Goal: Information Seeking & Learning: Compare options

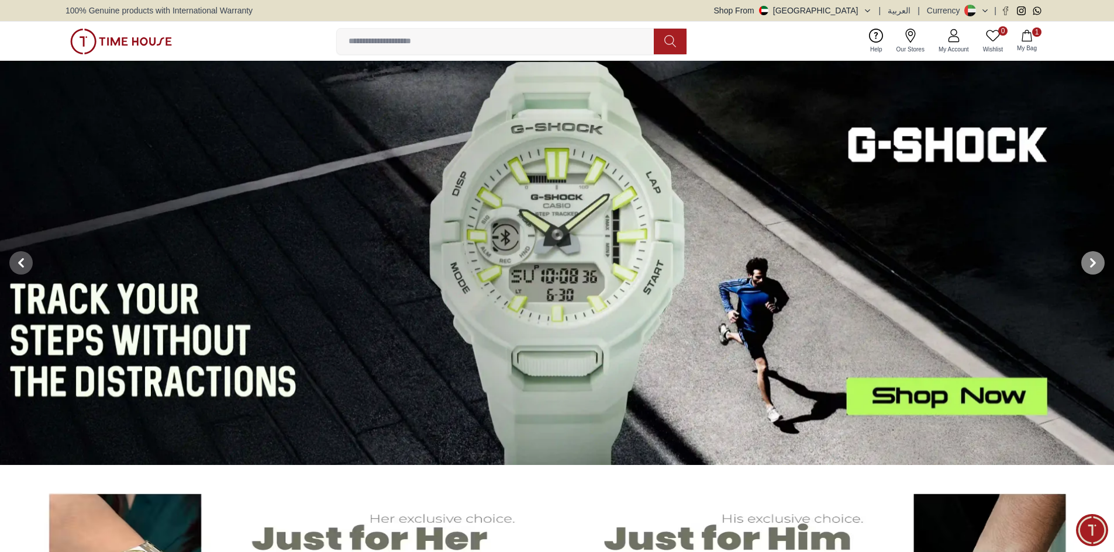
click at [1085, 265] on span at bounding box center [1092, 262] width 23 height 23
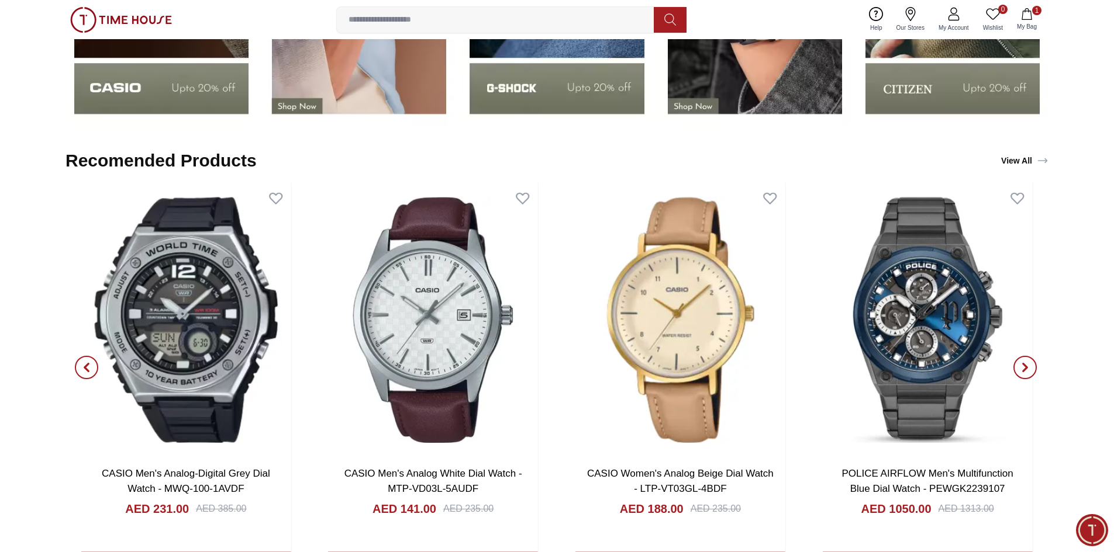
scroll to position [2163, 0]
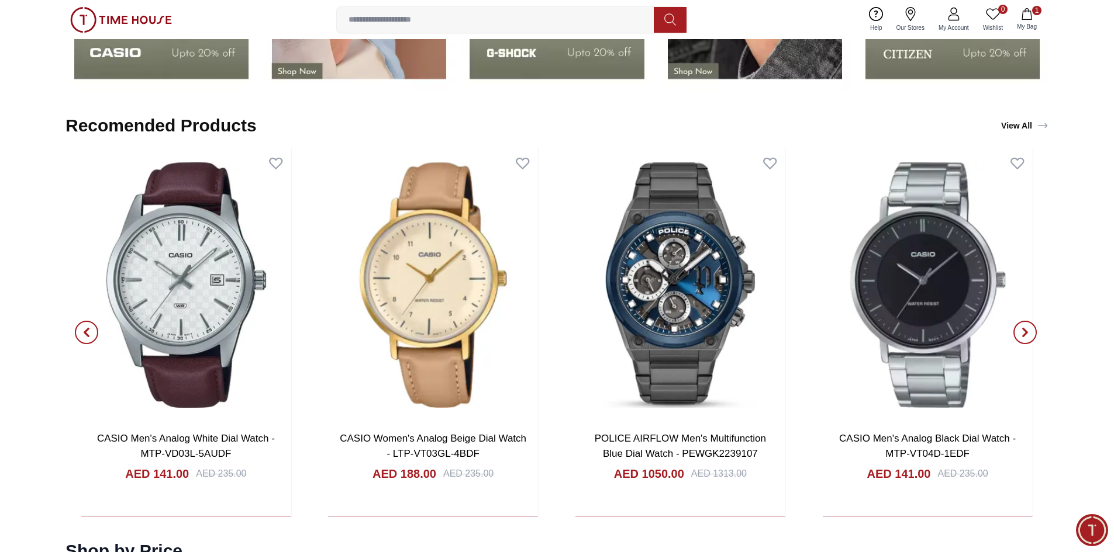
click at [91, 331] on icon "button" at bounding box center [86, 332] width 9 height 9
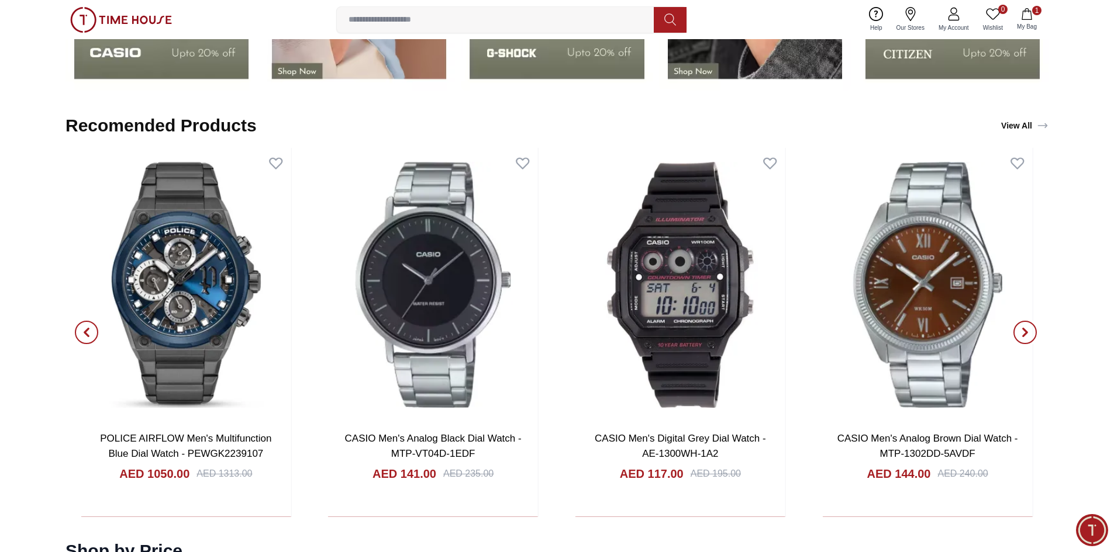
click at [1022, 335] on icon "button" at bounding box center [1024, 332] width 9 height 9
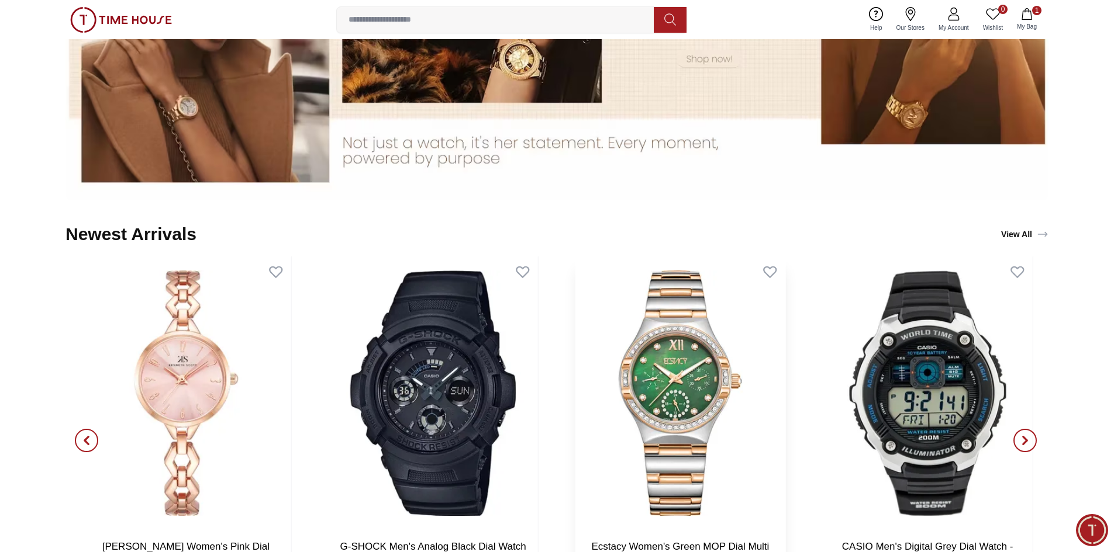
scroll to position [1403, 0]
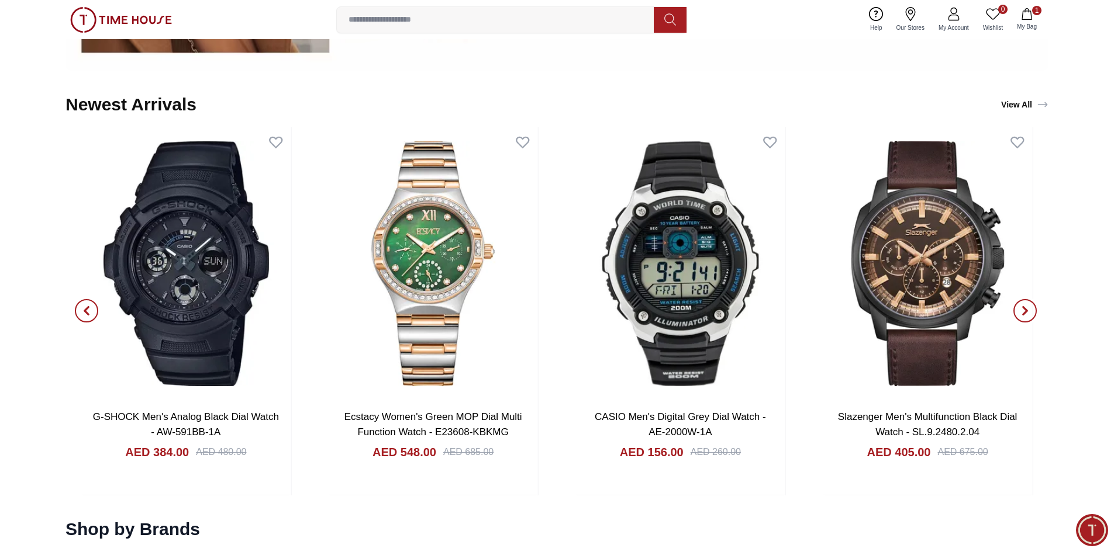
click at [1022, 313] on icon "button" at bounding box center [1024, 310] width 9 height 9
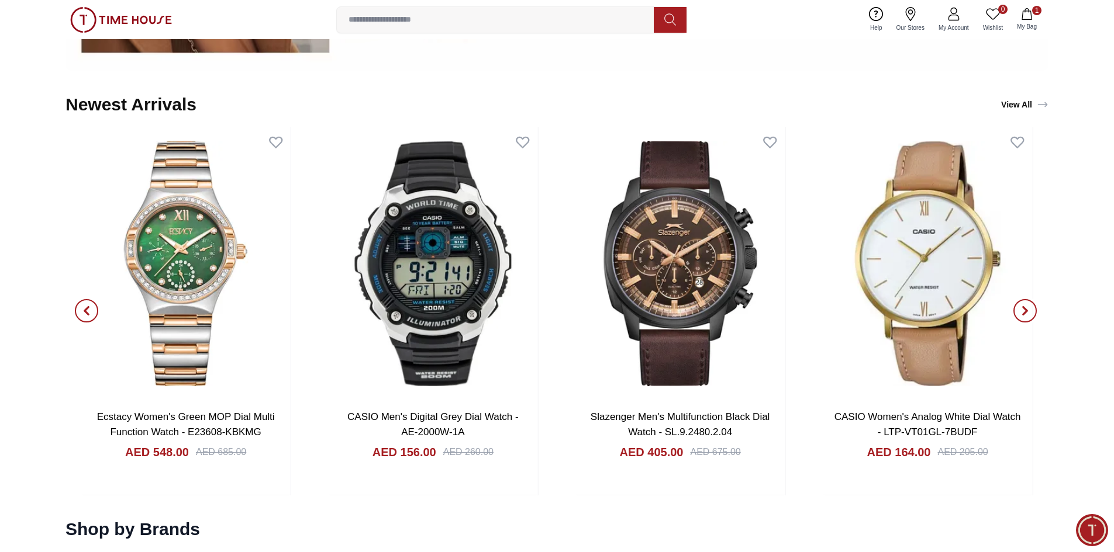
click at [1022, 313] on icon "button" at bounding box center [1024, 310] width 9 height 9
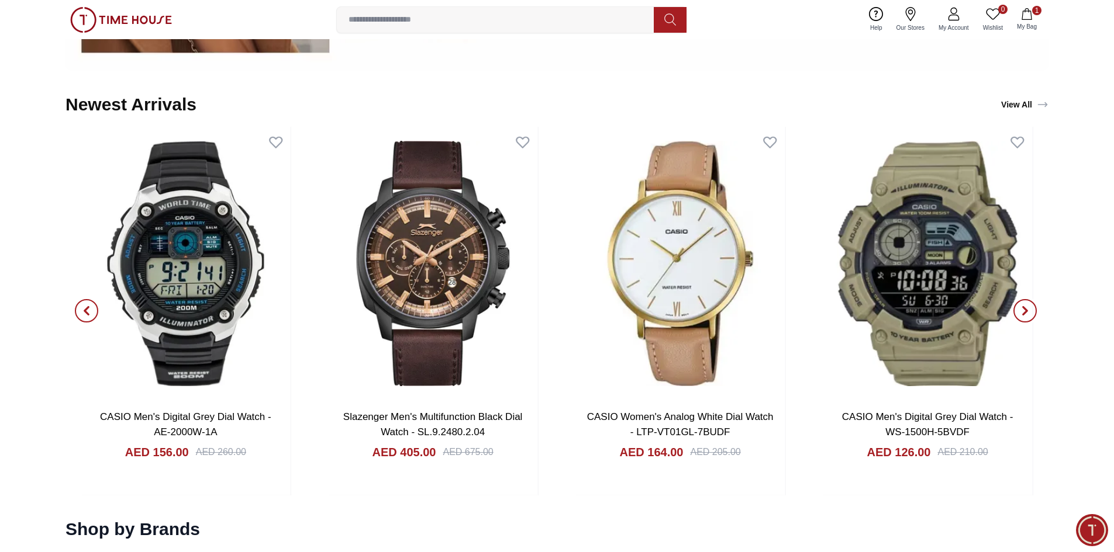
click at [1022, 313] on icon "button" at bounding box center [1024, 310] width 9 height 9
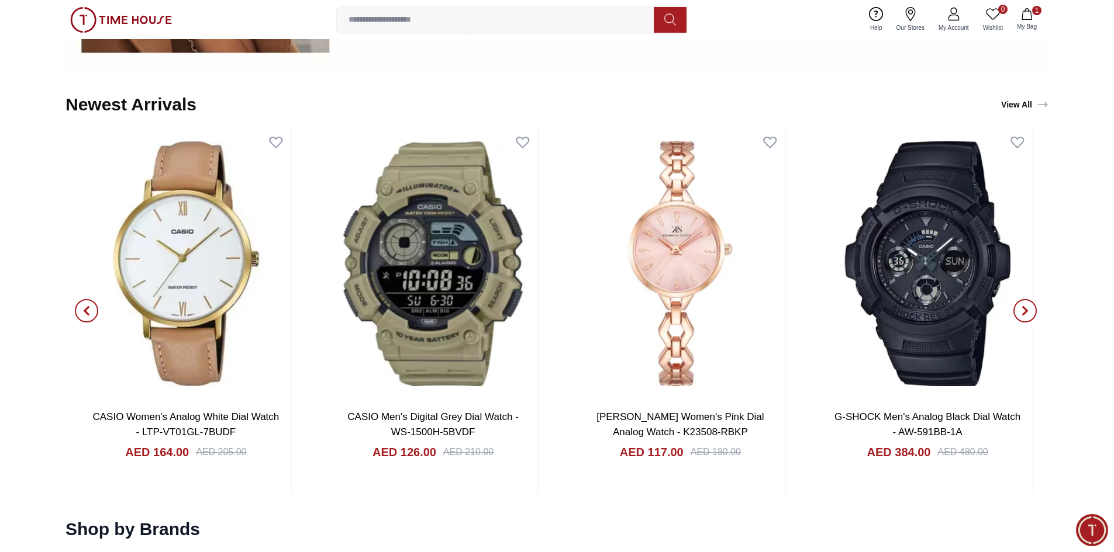
click at [1024, 311] on icon "button" at bounding box center [1024, 310] width 9 height 9
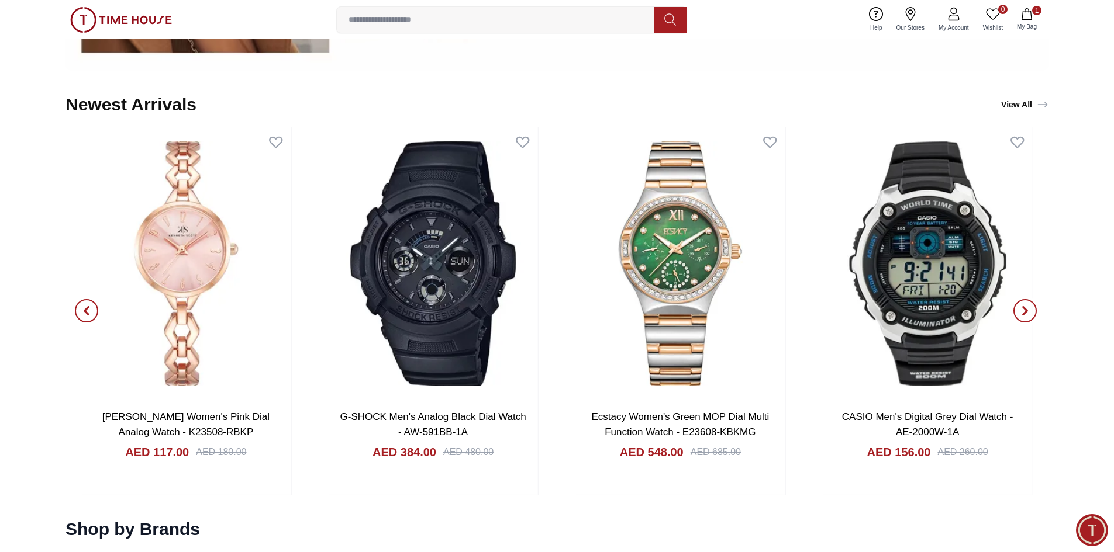
click at [1024, 311] on icon "button" at bounding box center [1024, 310] width 9 height 9
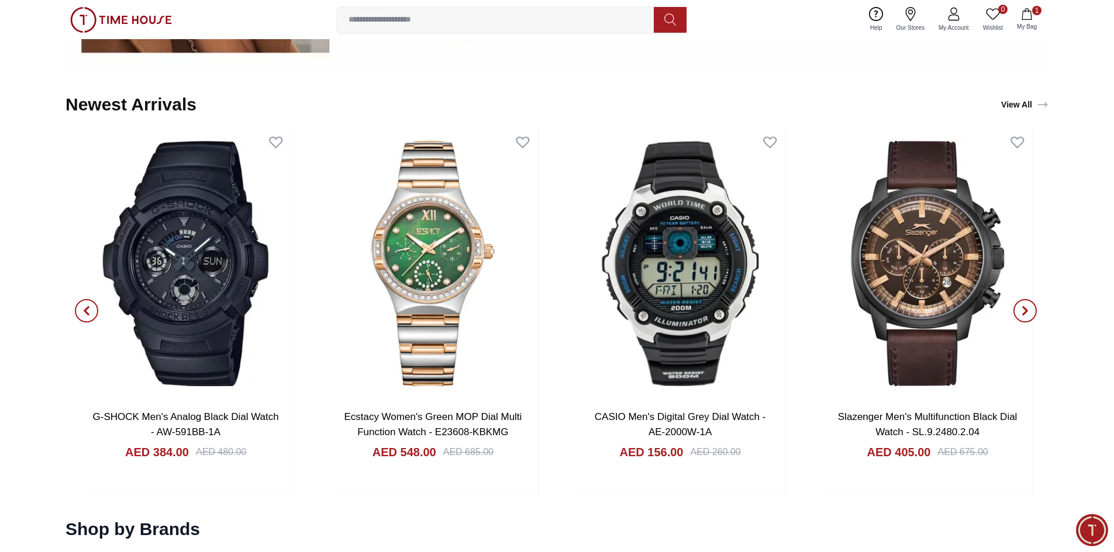
click at [1024, 311] on icon "button" at bounding box center [1024, 310] width 9 height 9
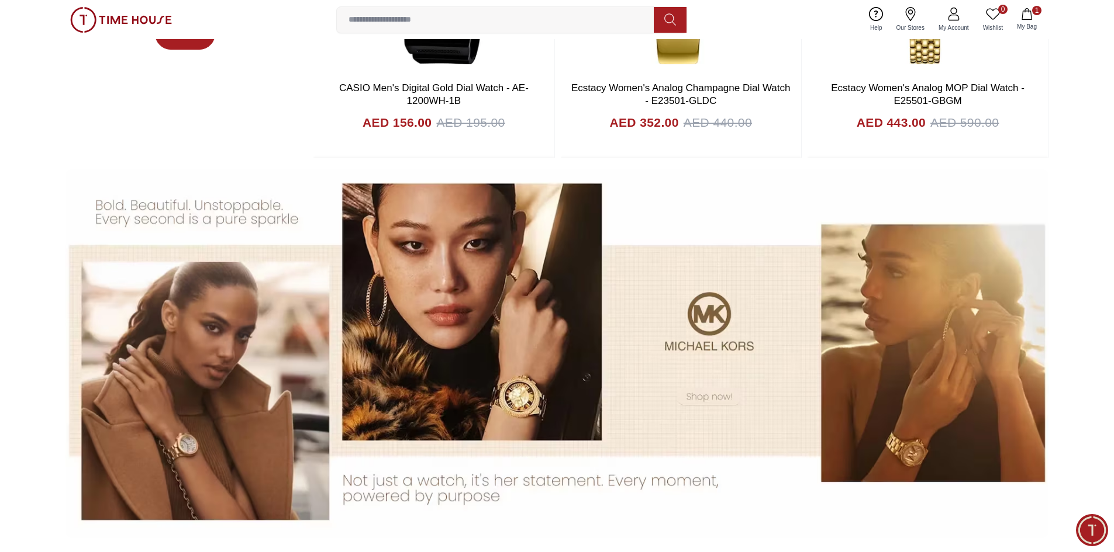
scroll to position [526, 0]
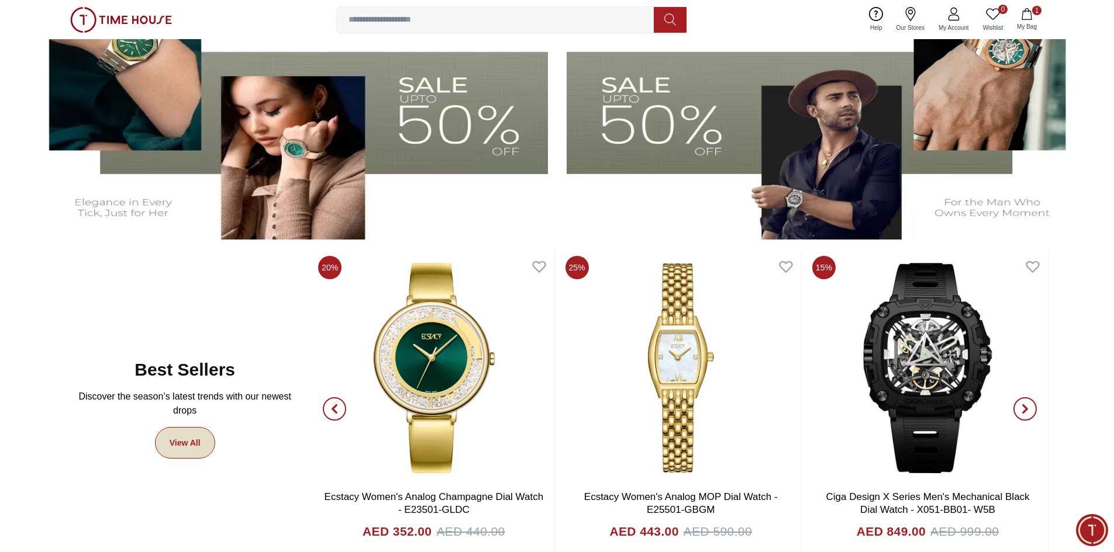
click at [191, 448] on link "View All" at bounding box center [185, 443] width 60 height 32
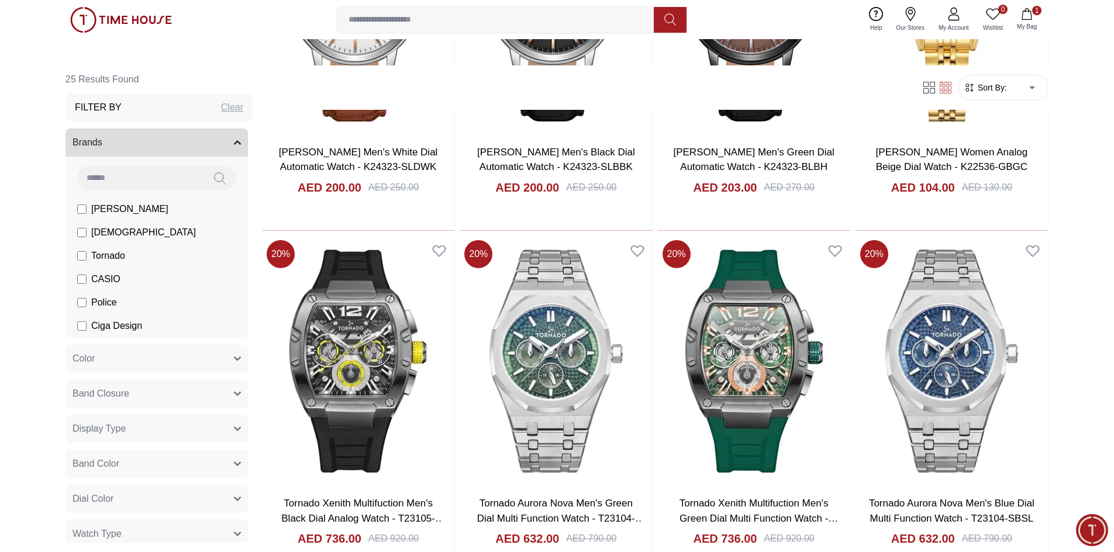
scroll to position [1345, 0]
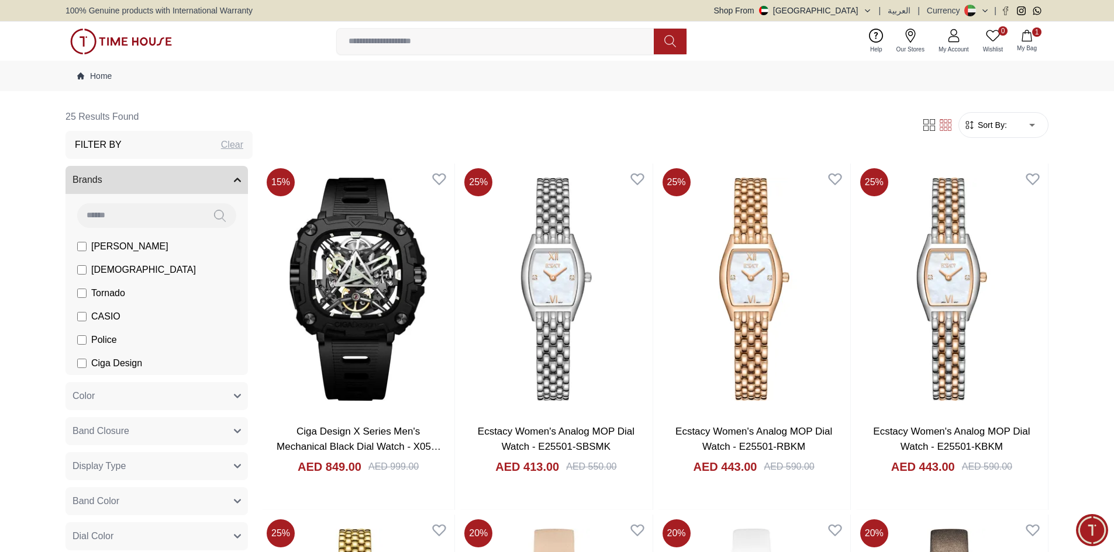
click at [1037, 32] on span "1" at bounding box center [1036, 31] width 9 height 9
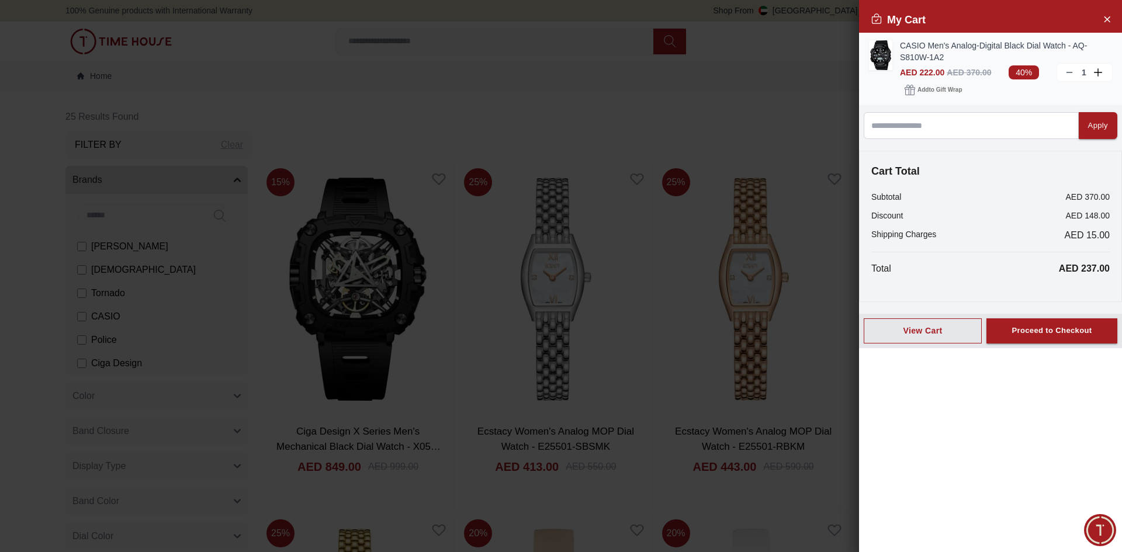
click at [971, 56] on link "CASIO Men's Analog-Digital Black Dial Watch - AQ-S810W-1A2" at bounding box center [1006, 51] width 213 height 23
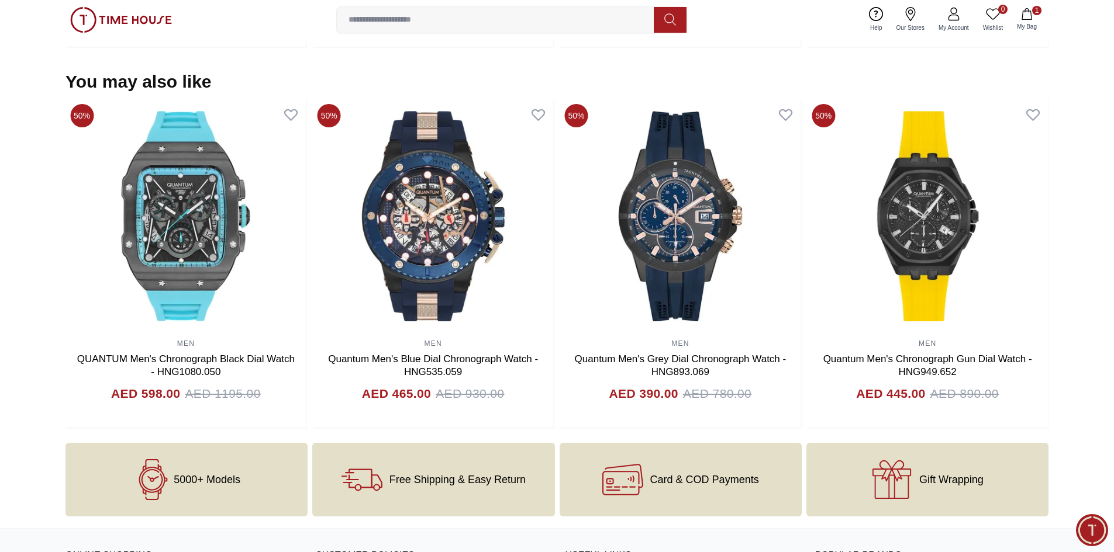
scroll to position [818, 0]
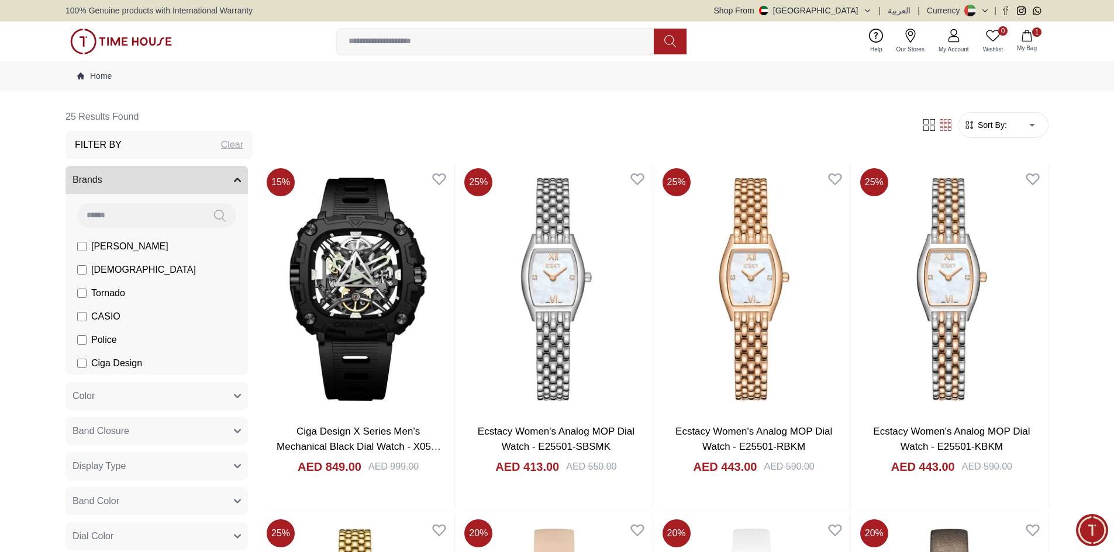
click at [234, 178] on icon "button" at bounding box center [237, 180] width 7 height 7
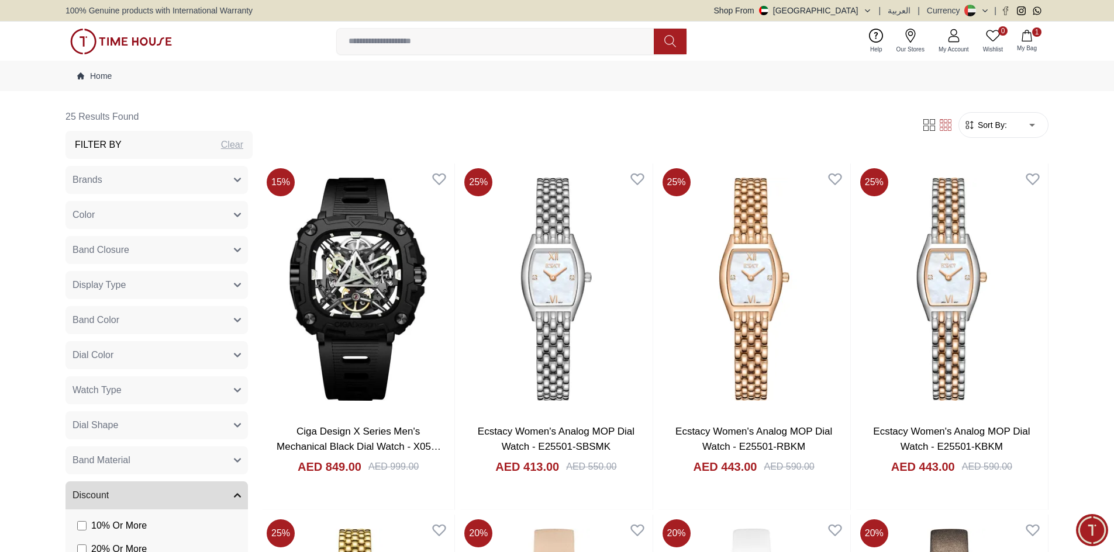
click at [223, 143] on div "Clear" at bounding box center [232, 145] width 22 height 14
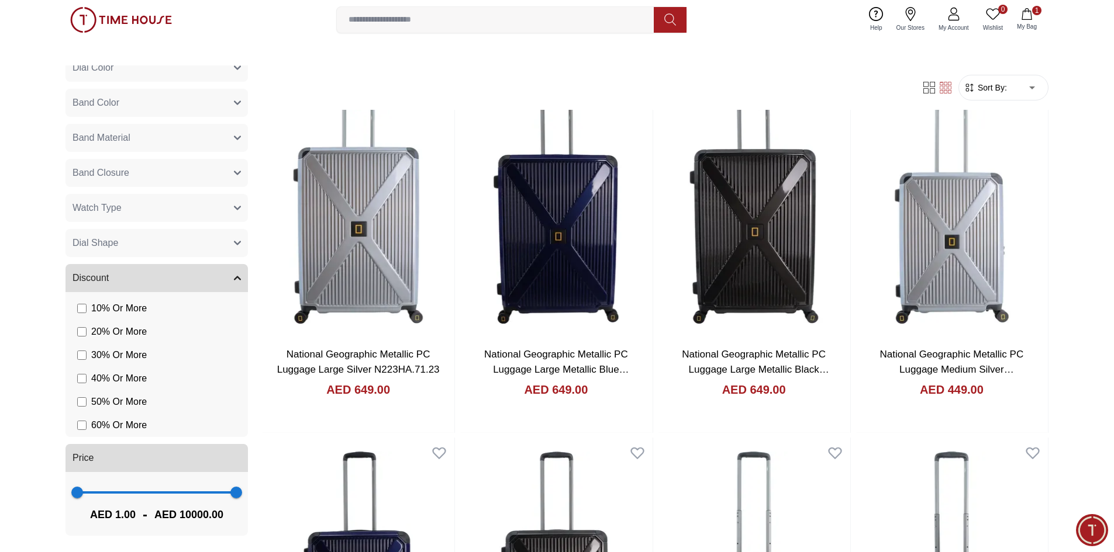
scroll to position [292, 0]
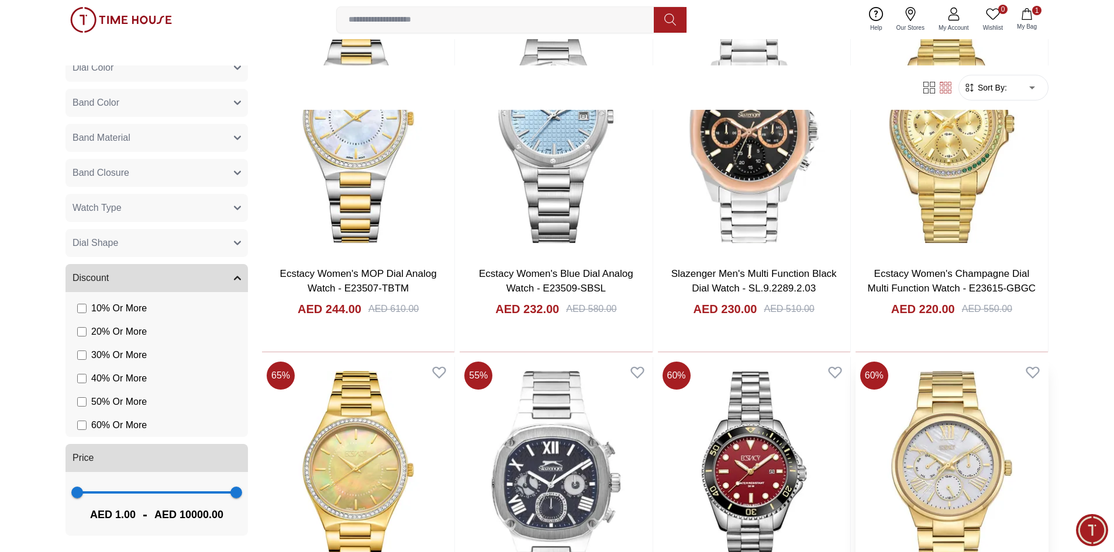
scroll to position [1228, 0]
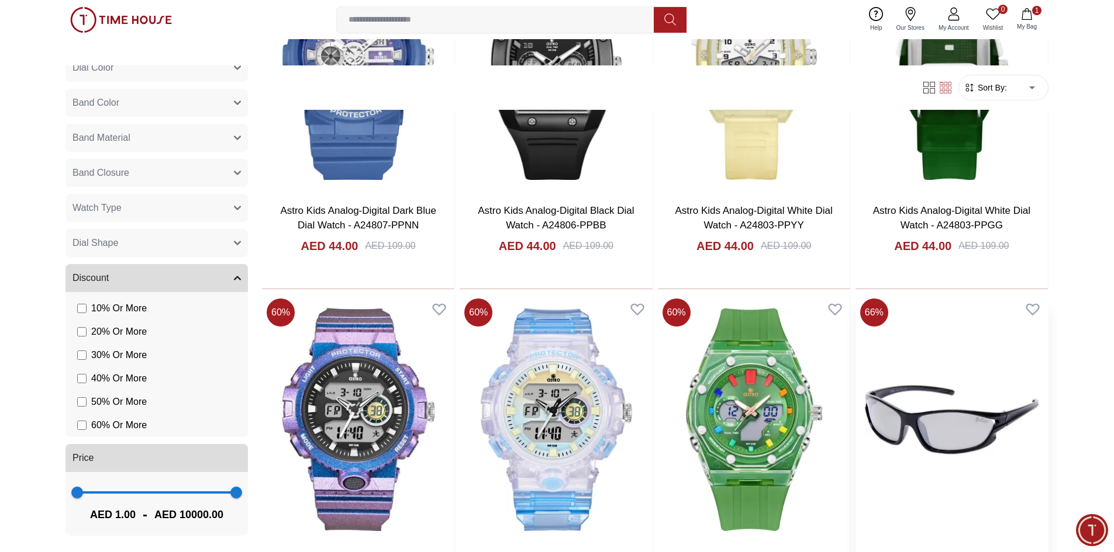
scroll to position [4443, 0]
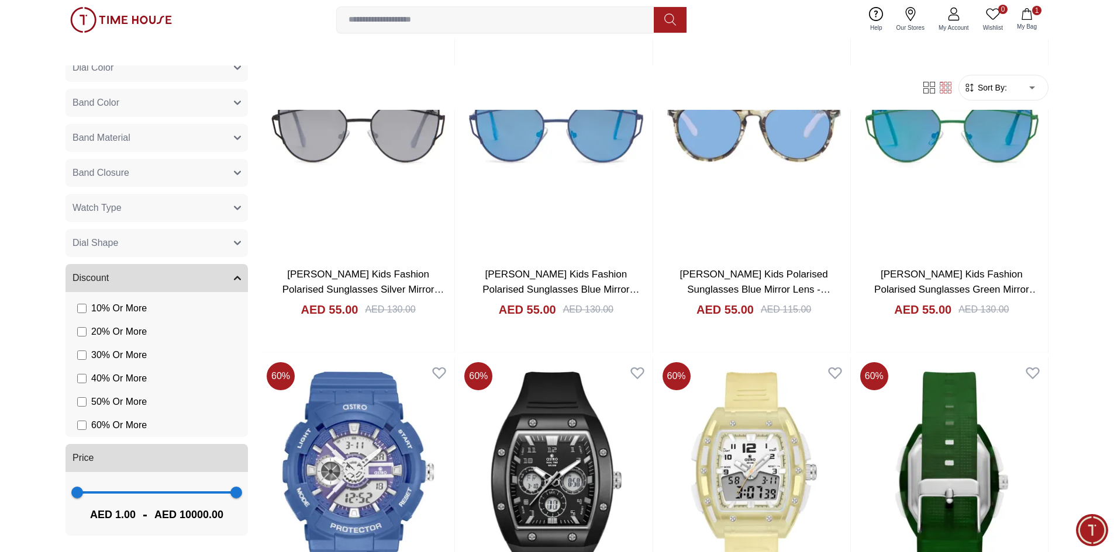
scroll to position [3725, 0]
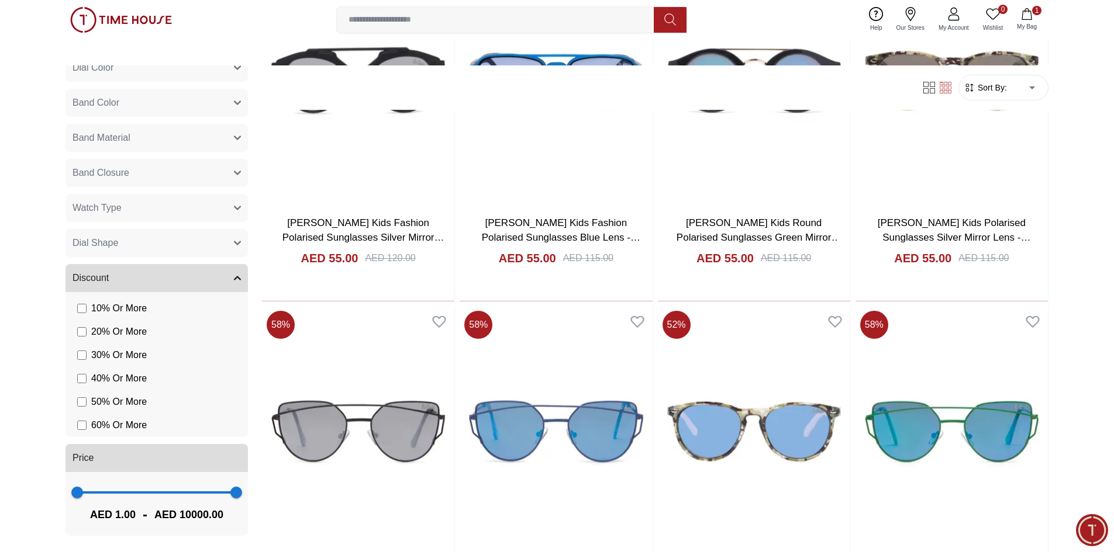
click at [82, 407] on label "50 % Or More" at bounding box center [112, 402] width 70 height 14
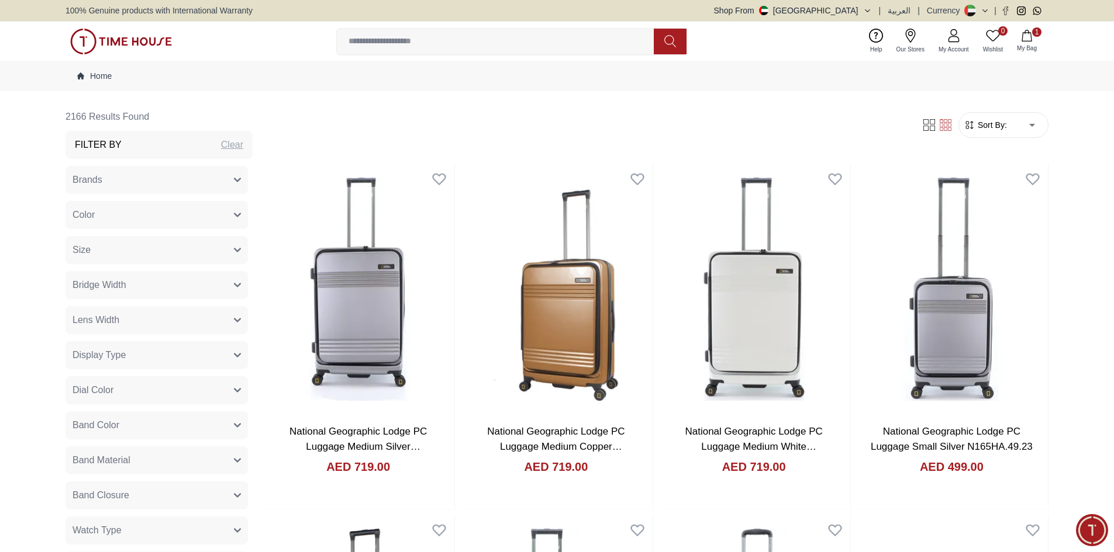
click at [234, 180] on icon "button" at bounding box center [237, 180] width 6 height 3
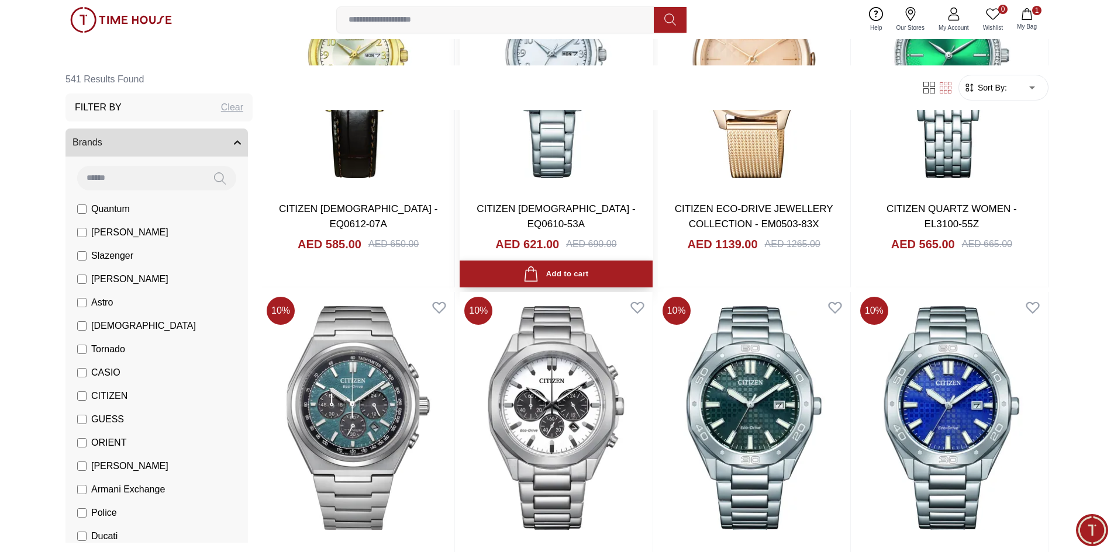
scroll to position [935, 0]
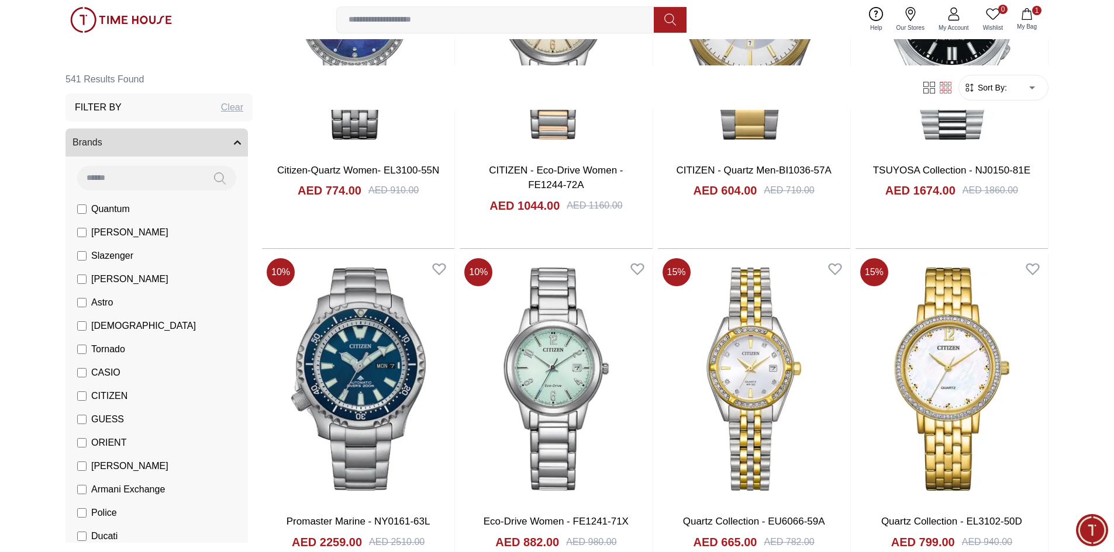
scroll to position [2923, 0]
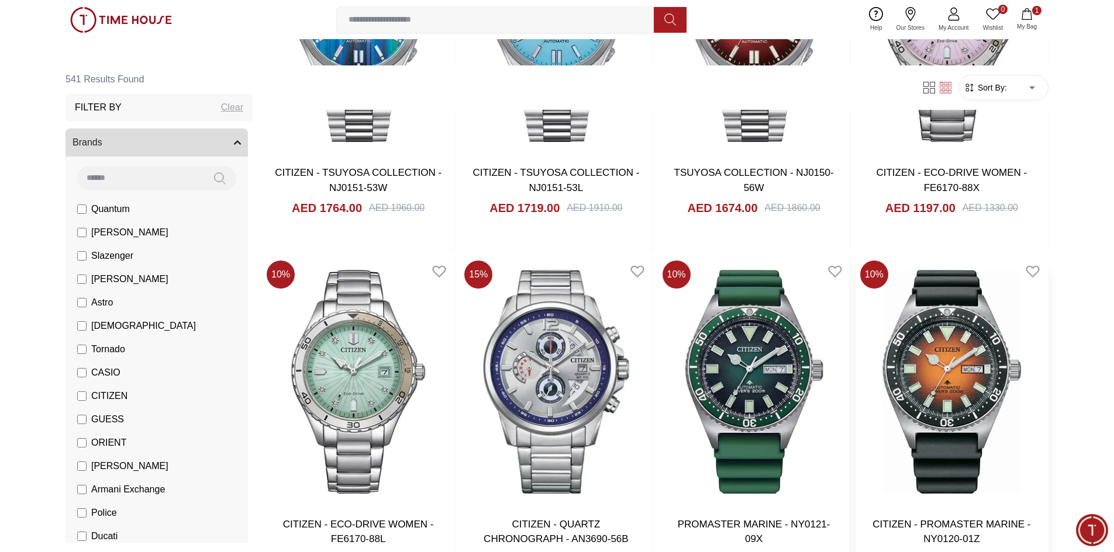
scroll to position [4852, 0]
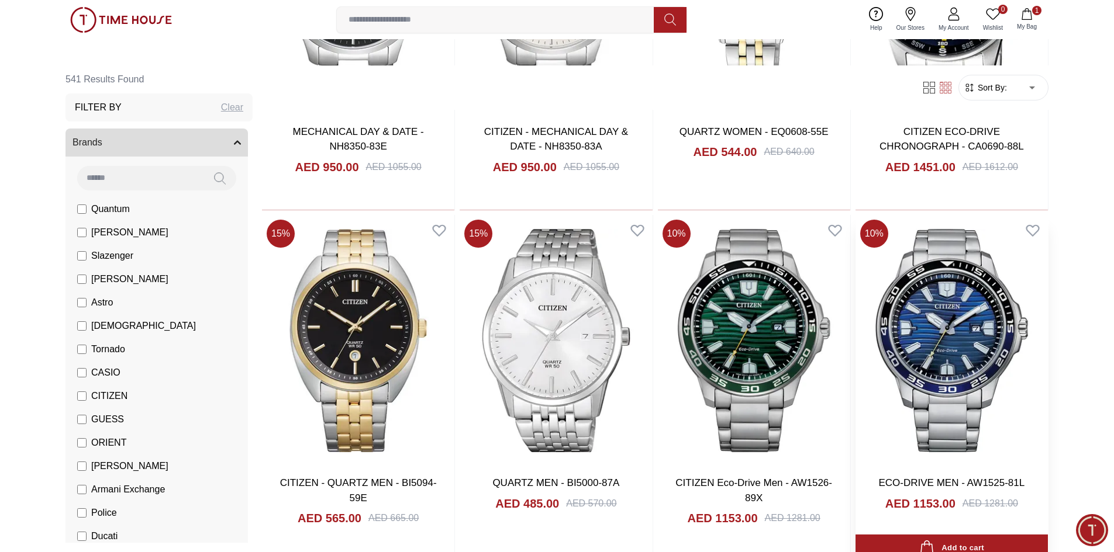
scroll to position [8418, 0]
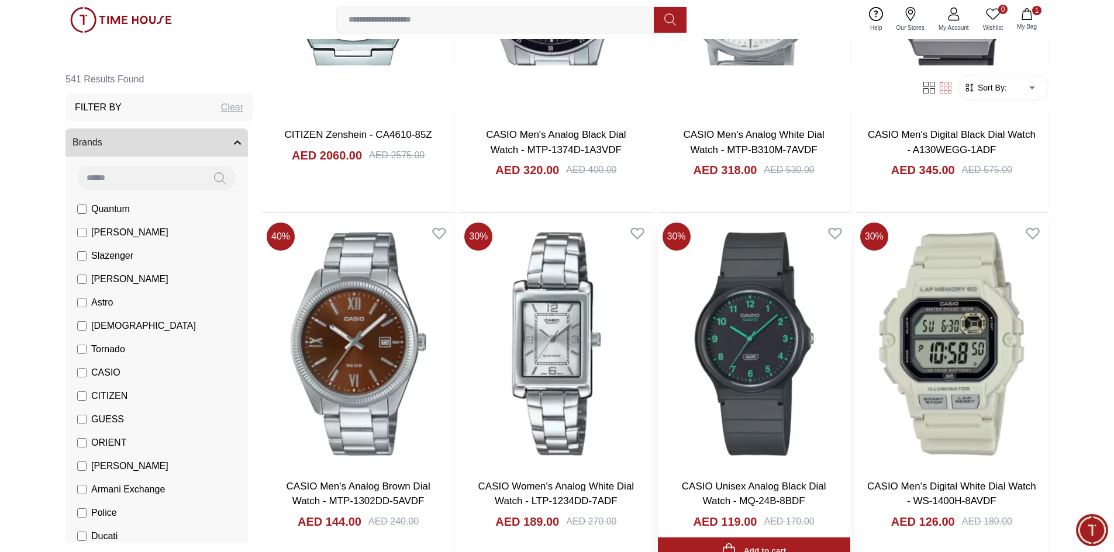
scroll to position [10114, 0]
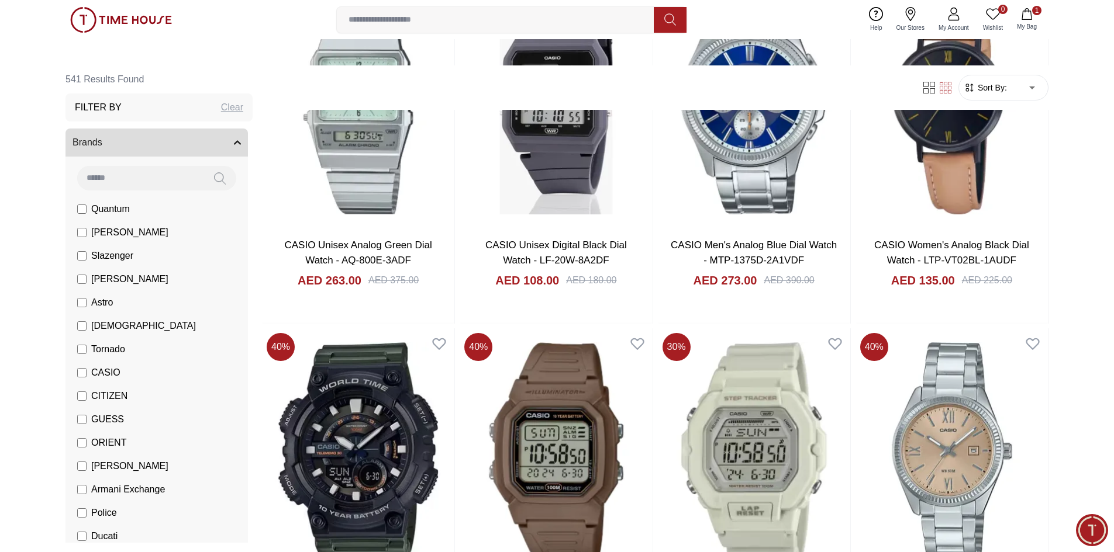
scroll to position [11984, 0]
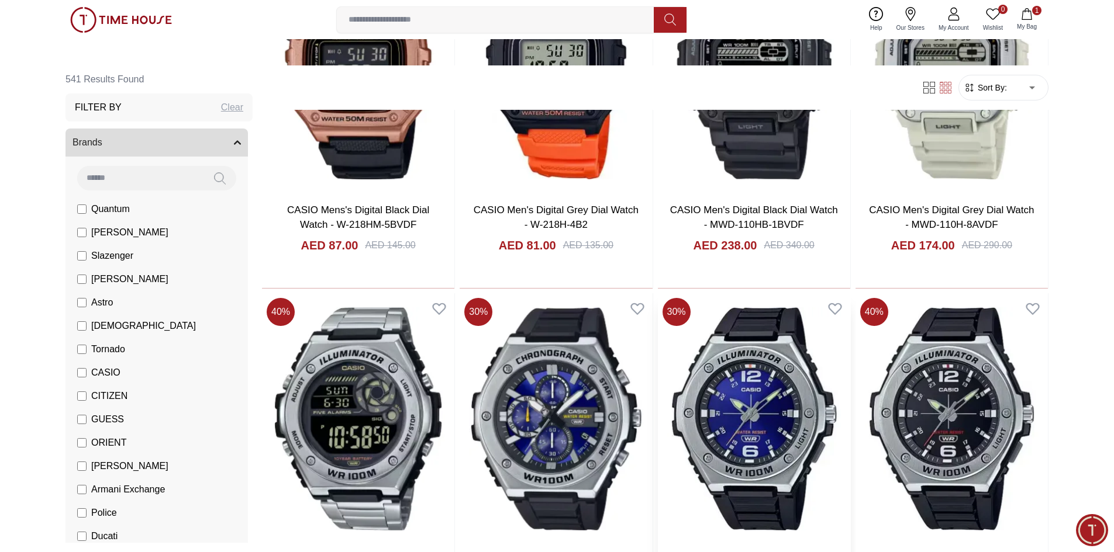
scroll to position [13563, 0]
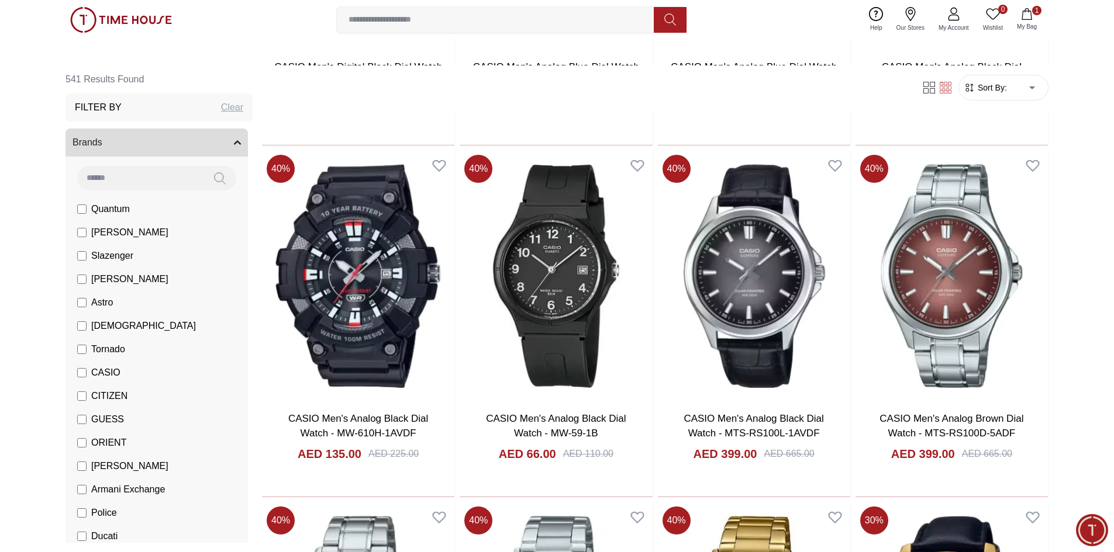
scroll to position [14118, 0]
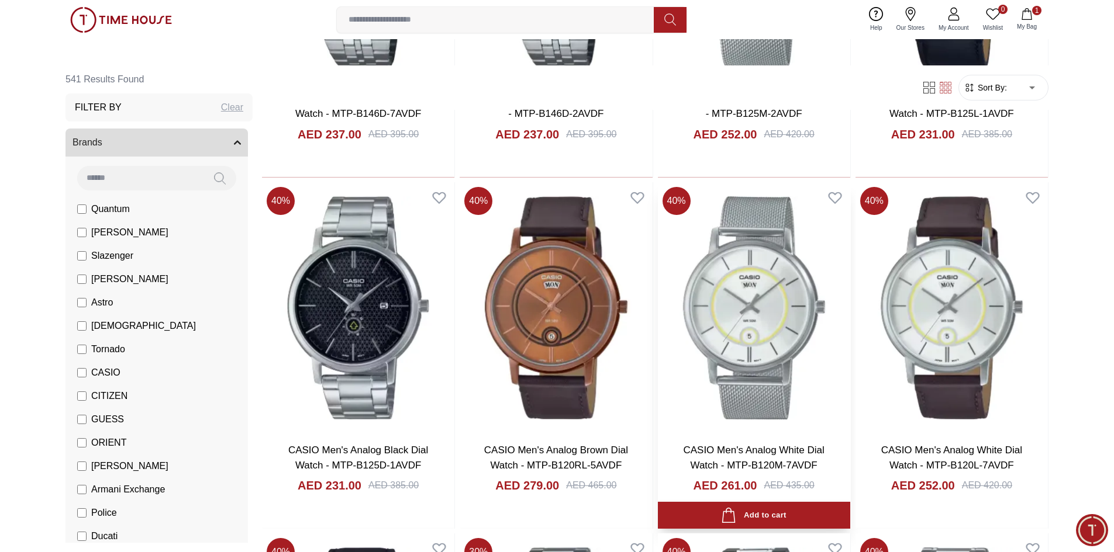
scroll to position [16398, 0]
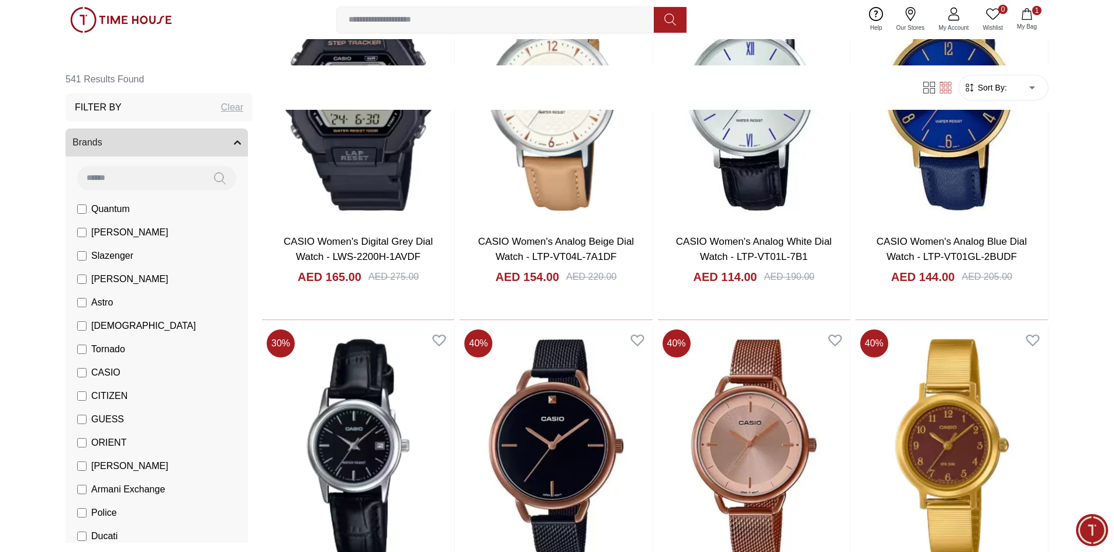
scroll to position [17743, 0]
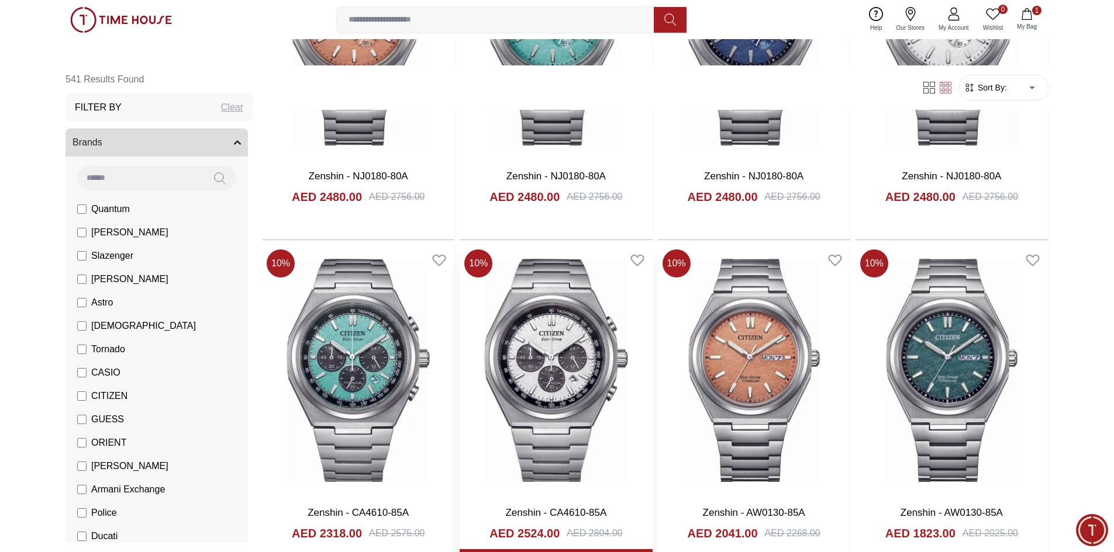
scroll to position [20315, 0]
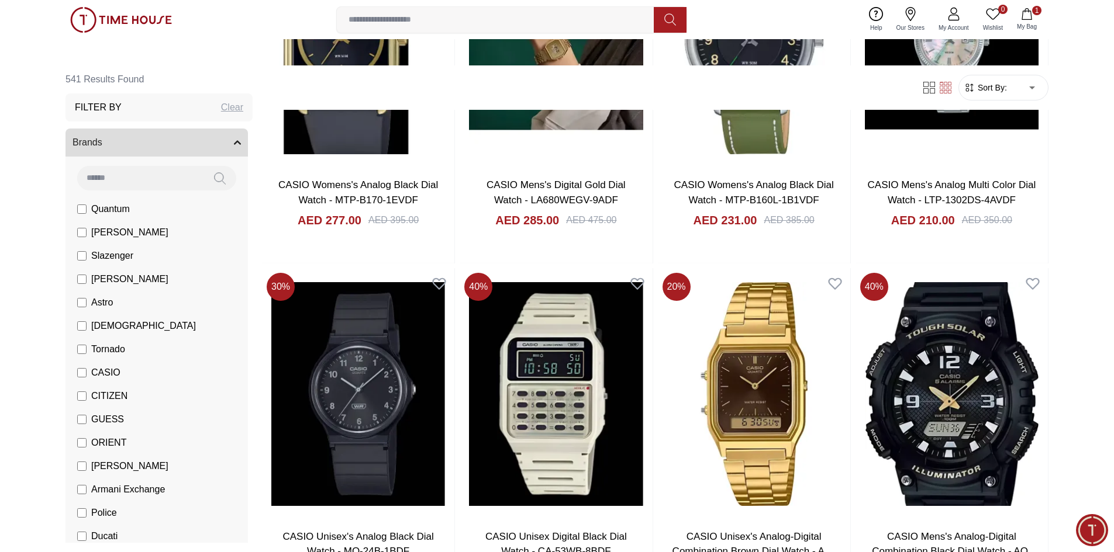
scroll to position [27447, 0]
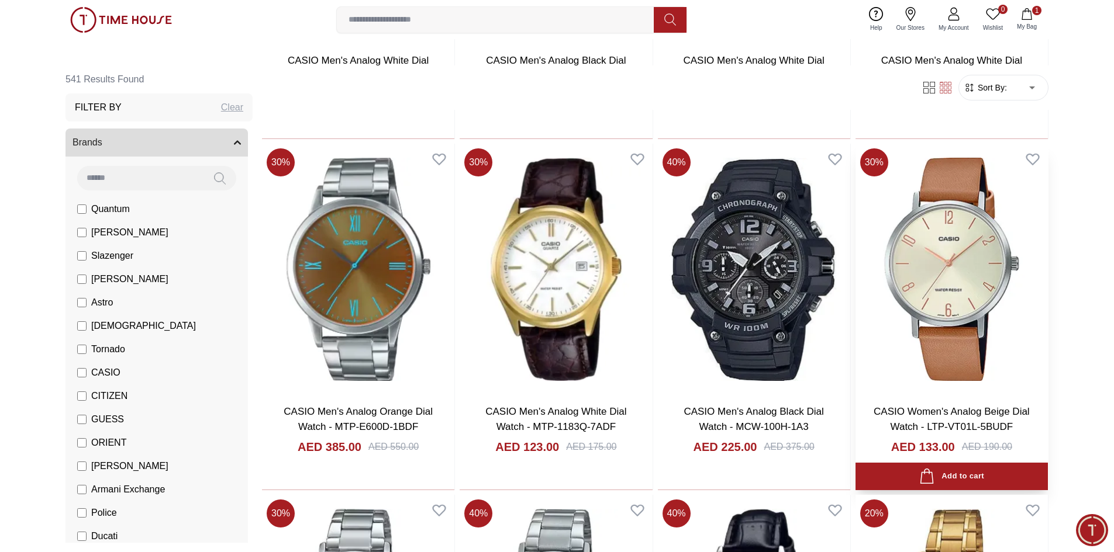
scroll to position [29256, 0]
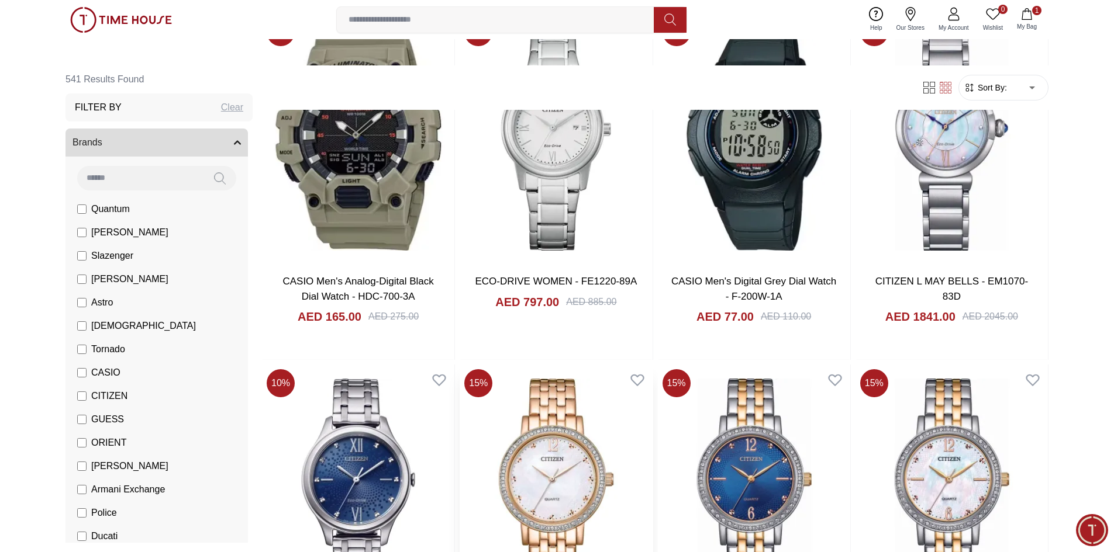
scroll to position [31081, 0]
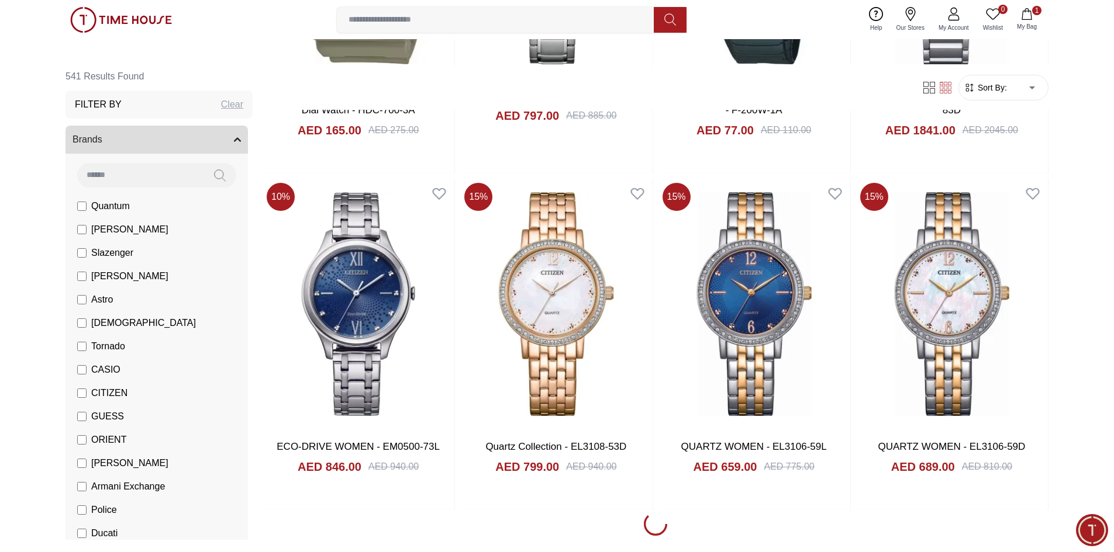
scroll to position [31652, 0]
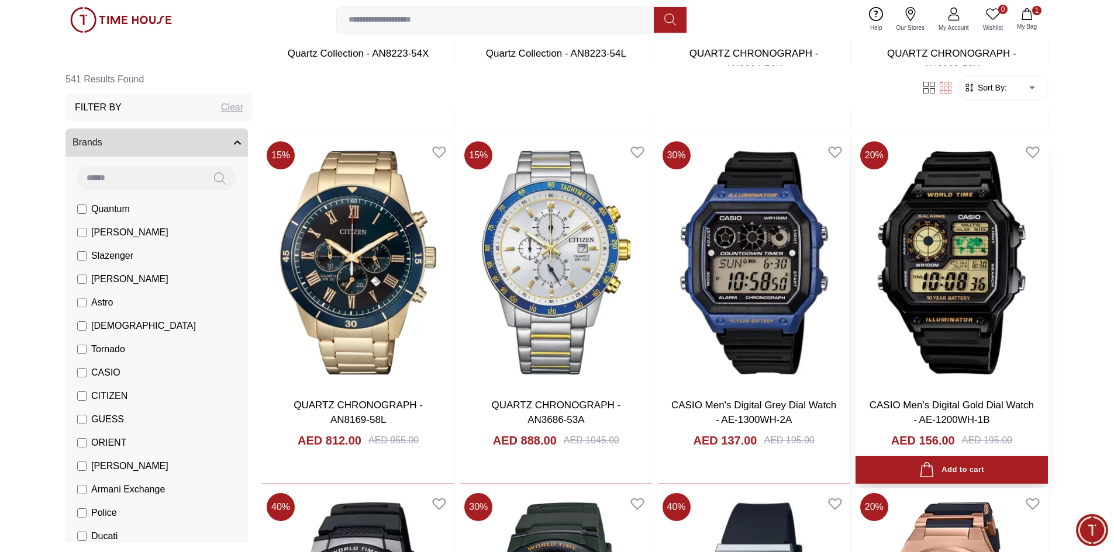
scroll to position [34049, 0]
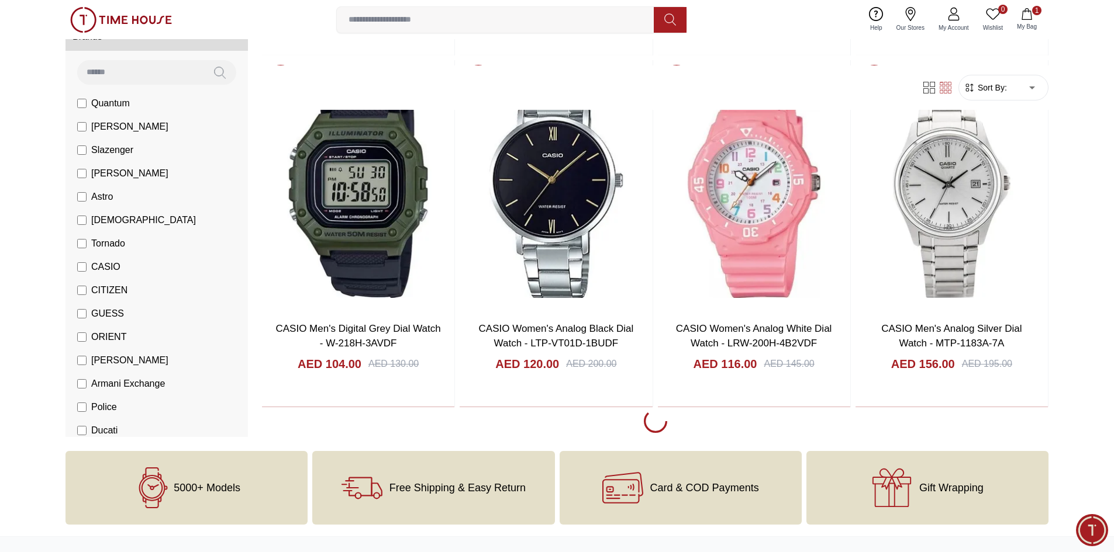
scroll to position [35101, 0]
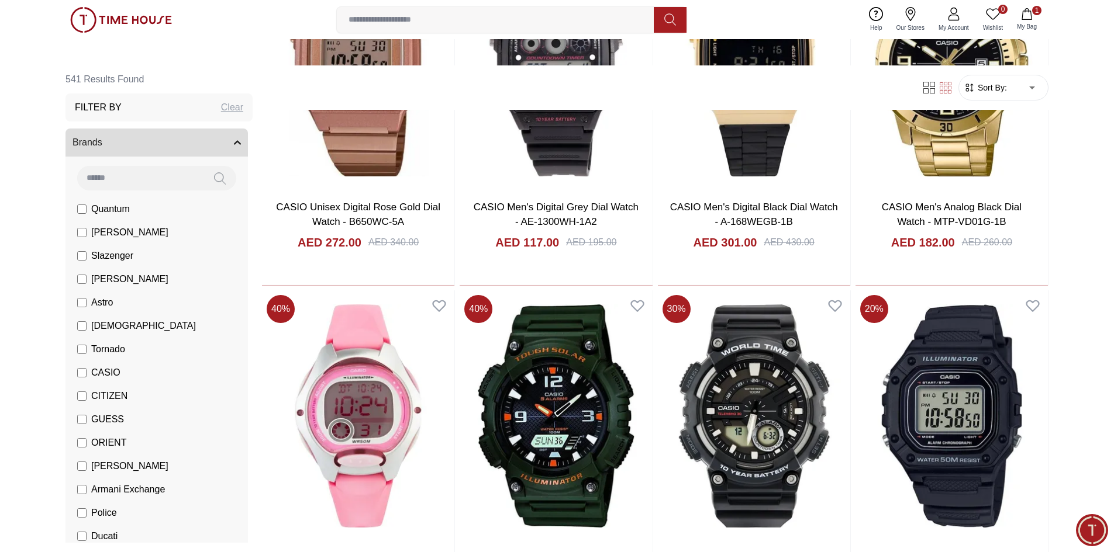
scroll to position [38194, 0]
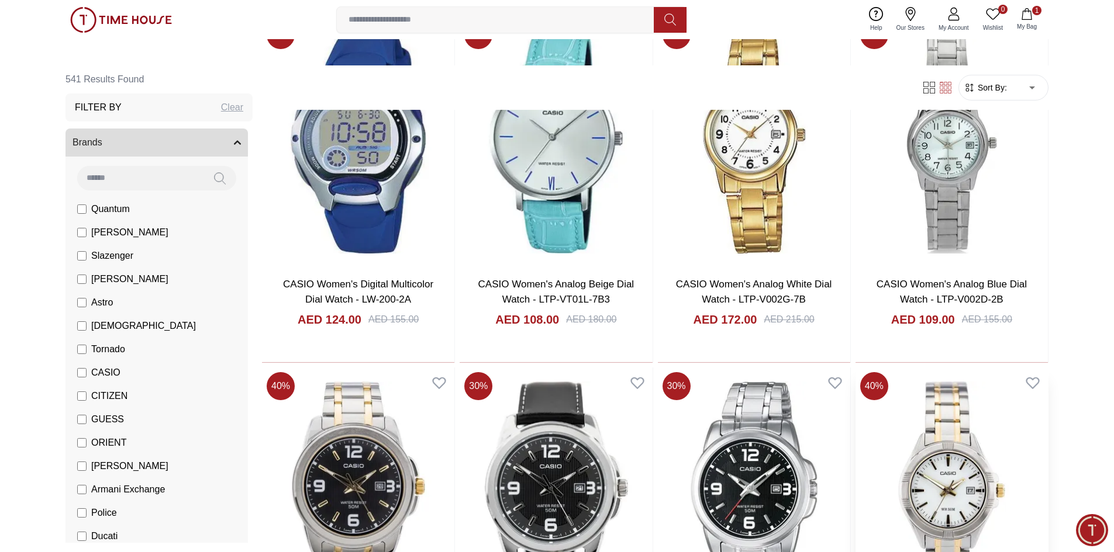
scroll to position [39943, 0]
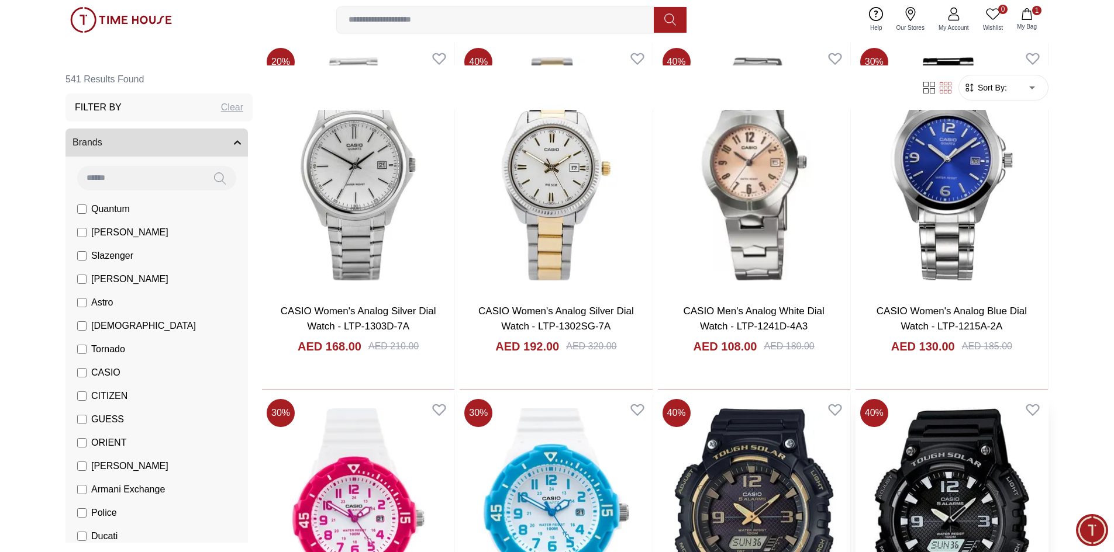
scroll to position [40713, 0]
